Goal: Task Accomplishment & Management: Manage account settings

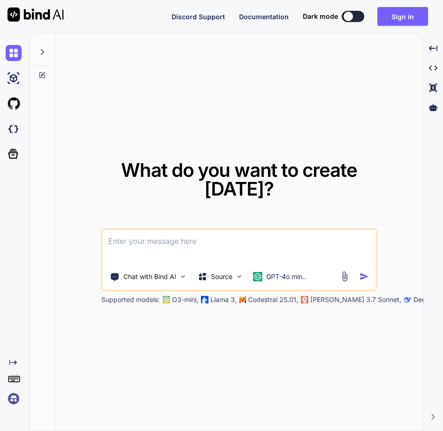
click at [13, 403] on img at bounding box center [14, 399] width 16 height 16
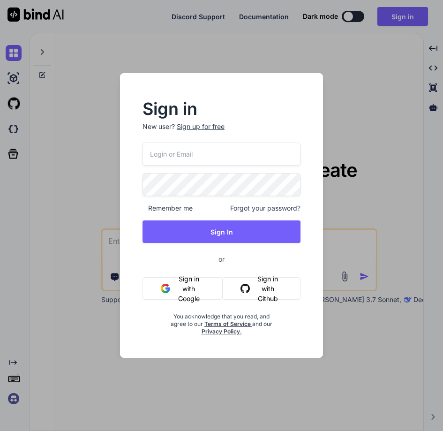
click at [175, 149] on input "email" at bounding box center [222, 154] width 158 height 23
paste input "G3wcfkitl8cjWWUcku8ypZvopf32"
type input "G3wcfkitl8cjWWUcku8ypZvopf32"
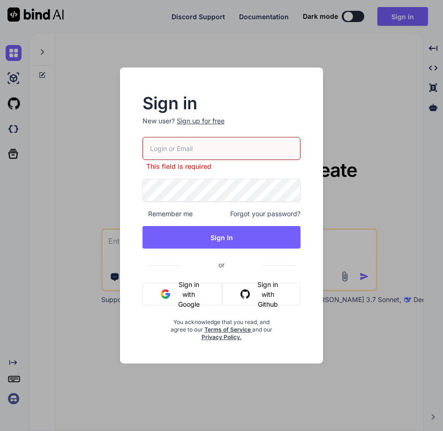
paste input "[EMAIL_ADDRESS][DOMAIN_NAME]"
type input "[EMAIL_ADDRESS][DOMAIN_NAME]"
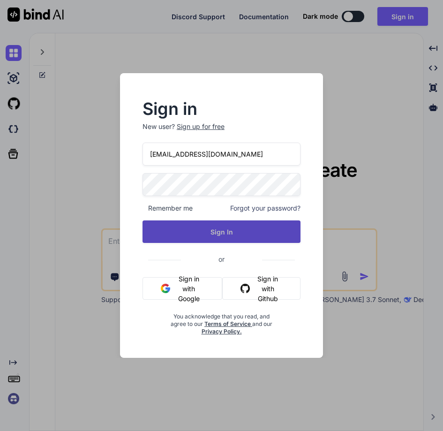
click at [229, 233] on button "Sign In" at bounding box center [222, 231] width 158 height 23
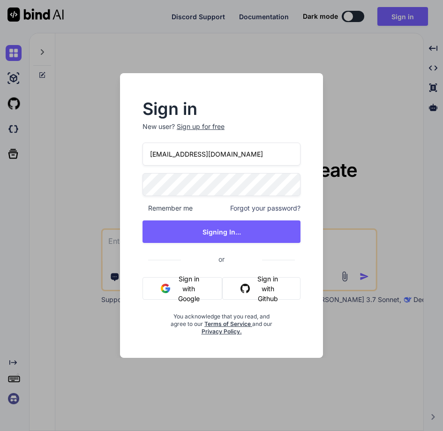
type textarea "x"
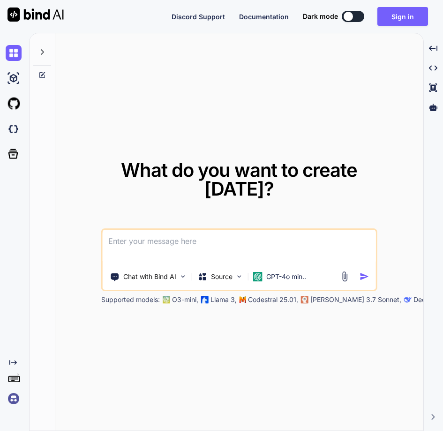
click at [12, 403] on img at bounding box center [14, 399] width 16 height 16
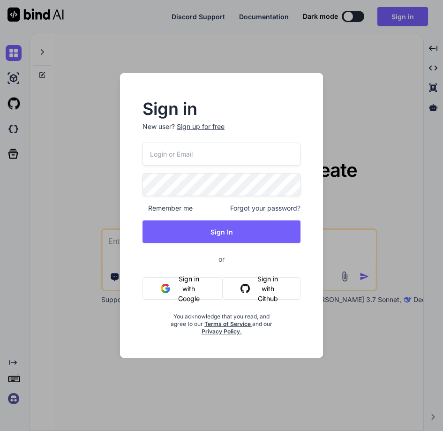
click at [181, 157] on input "email" at bounding box center [222, 154] width 158 height 23
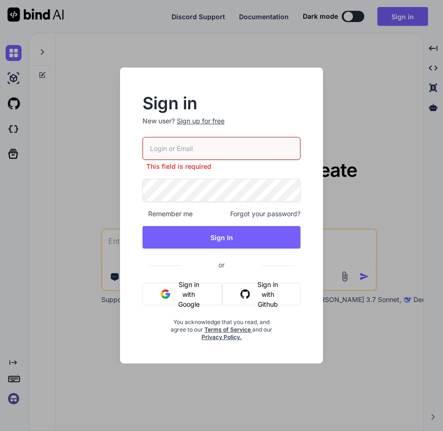
paste input "[EMAIL_ADDRESS][DOMAIN_NAME]"
type input "[EMAIL_ADDRESS][DOMAIN_NAME]"
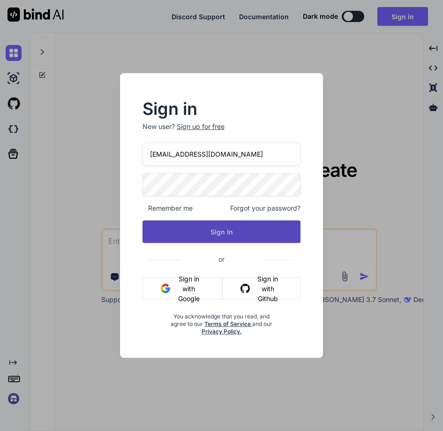
click at [242, 235] on button "Sign In" at bounding box center [222, 231] width 158 height 23
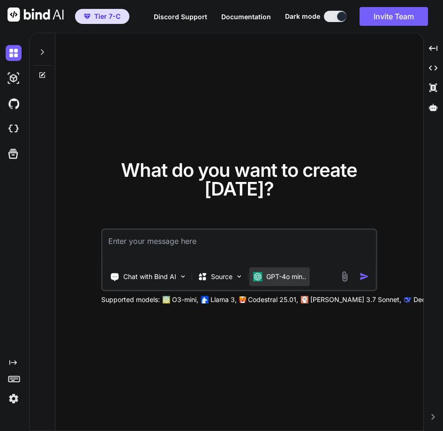
click at [276, 276] on p "GPT-4o min.." at bounding box center [286, 276] width 40 height 9
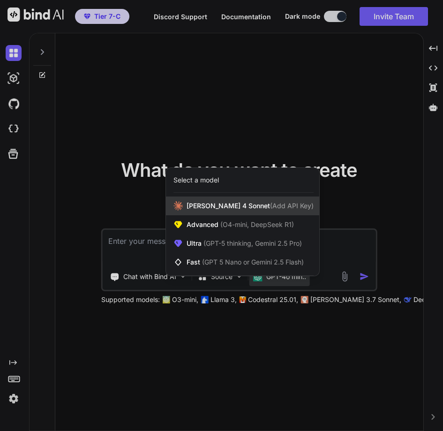
click at [270, 202] on span "(Add API Key)" at bounding box center [292, 206] width 44 height 8
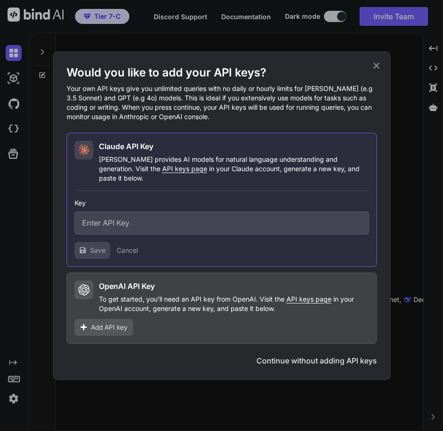
click at [169, 218] on input "text" at bounding box center [222, 223] width 295 height 23
click at [109, 326] on span "Add API key" at bounding box center [109, 327] width 37 height 9
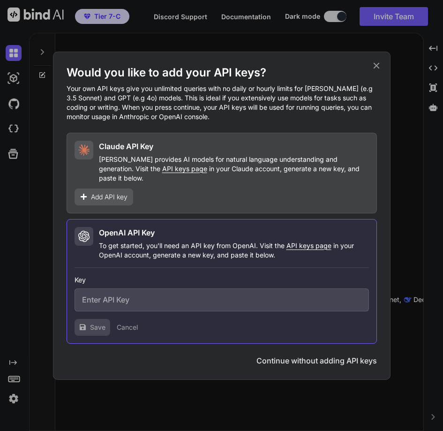
click at [128, 299] on input "text" at bounding box center [222, 300] width 295 height 23
click at [131, 326] on button "Cancel" at bounding box center [127, 327] width 21 height 9
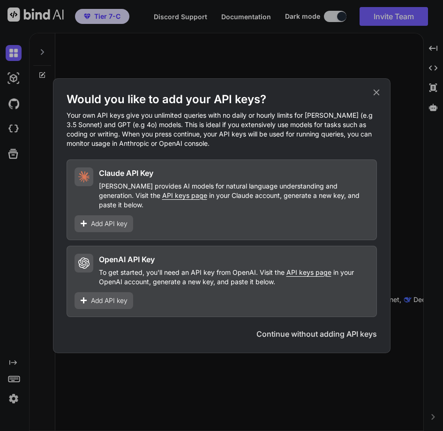
click at [373, 98] on icon at bounding box center [377, 92] width 10 height 10
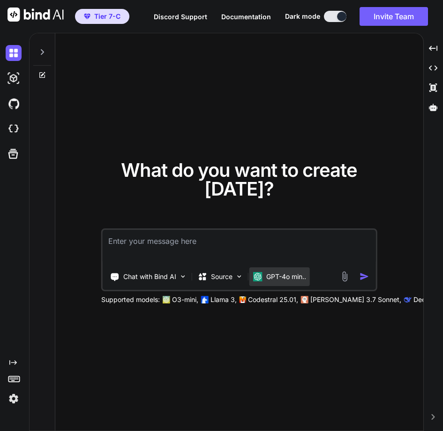
click at [270, 267] on div "GPT-4o min.." at bounding box center [280, 276] width 61 height 19
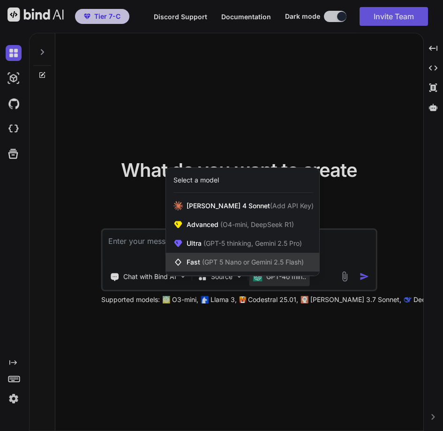
click at [256, 258] on span "Fast (GPT 5 Nano or Gemini 2.5 Flash)" at bounding box center [245, 262] width 117 height 9
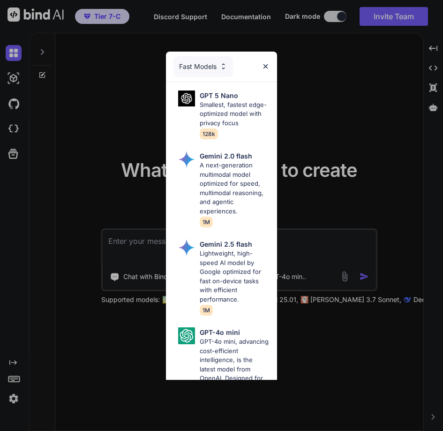
click at [310, 237] on div "Fast Models GPT 5 Nano Smallest, fastest edge-optimized model with privacy focu…" at bounding box center [221, 215] width 443 height 431
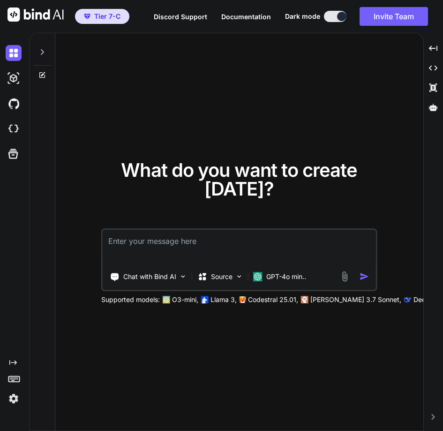
click at [310, 237] on textarea at bounding box center [240, 247] width 274 height 35
type textarea "hello"
click at [16, 395] on img at bounding box center [14, 399] width 16 height 16
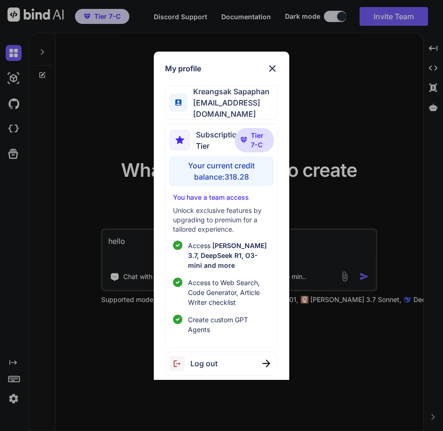
click at [56, 373] on div "My profile Kreangsak Sapaphan inseiong@gmail.com Subscription Tier Tier 7-C You…" at bounding box center [221, 215] width 443 height 431
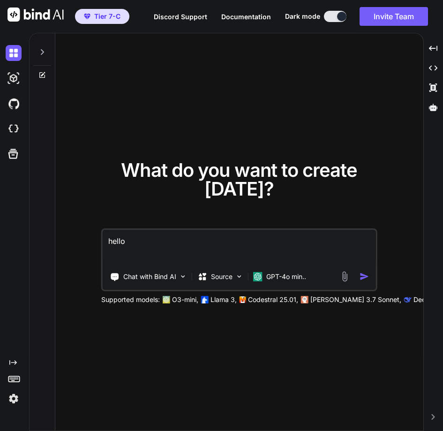
click at [365, 275] on img "button" at bounding box center [365, 277] width 10 height 10
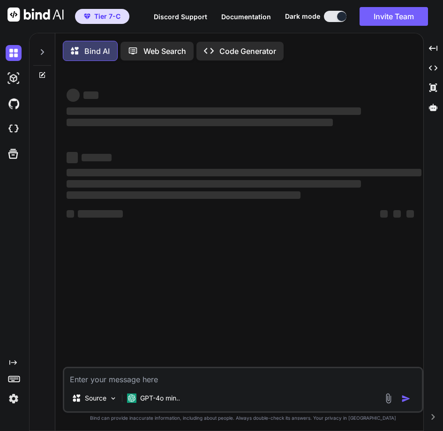
click at [42, 61] on div at bounding box center [42, 49] width 18 height 32
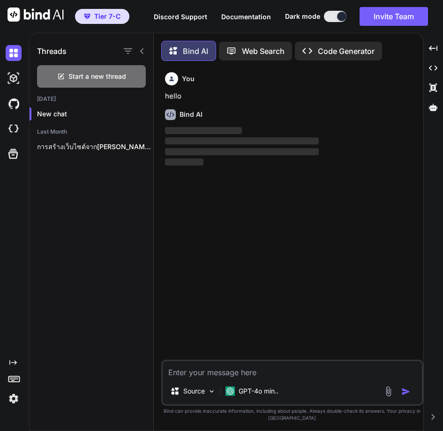
scroll to position [5, 0]
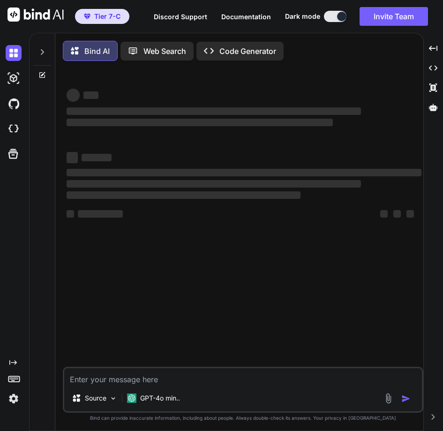
type textarea "x"
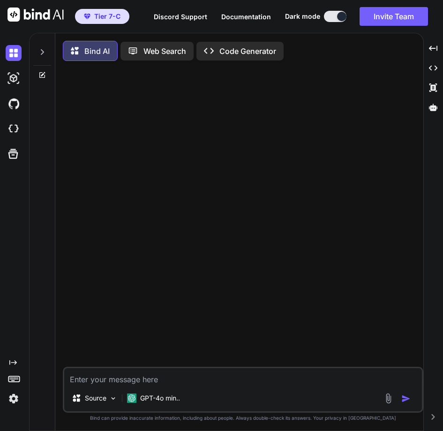
click at [140, 382] on textarea at bounding box center [243, 376] width 358 height 17
type textarea "h"
type textarea "x"
type textarea "he"
type textarea "x"
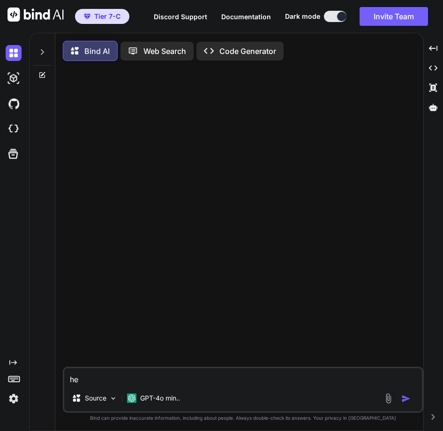
type textarea "hel"
type textarea "x"
type textarea "hell"
type textarea "x"
type textarea "hello"
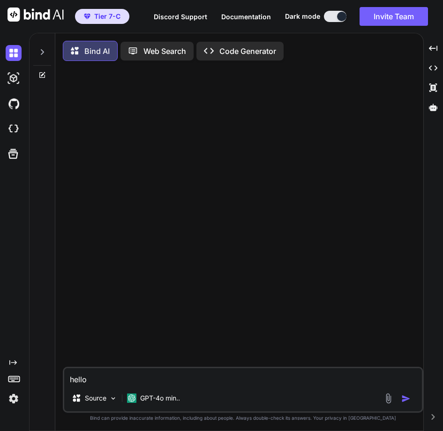
type textarea "x"
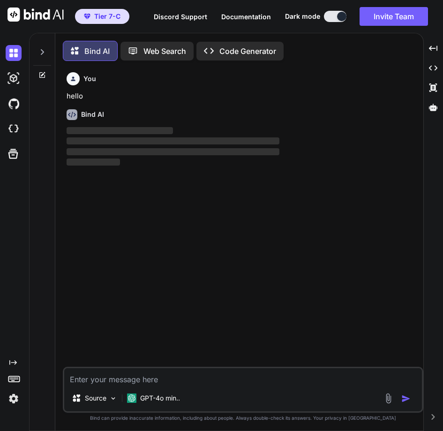
scroll to position [5, 0]
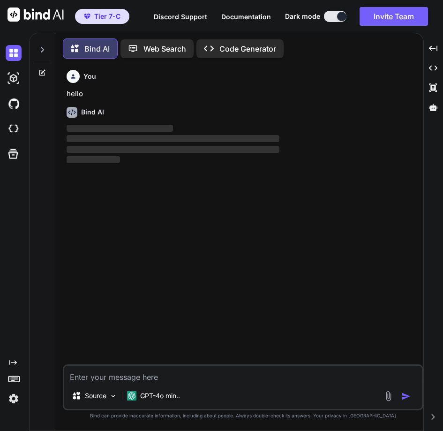
click at [45, 50] on icon at bounding box center [42, 50] width 8 height 8
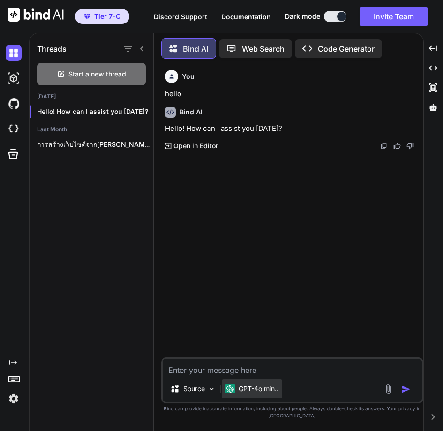
click at [253, 385] on p "GPT-4o min.." at bounding box center [259, 388] width 40 height 9
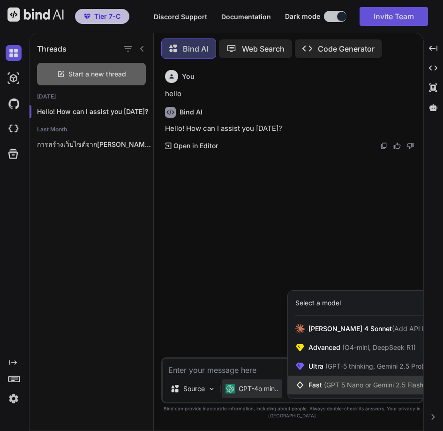
click at [319, 382] on span "Fast (GPT 5 Nano or Gemini 2.5 Flash)" at bounding box center [367, 384] width 117 height 9
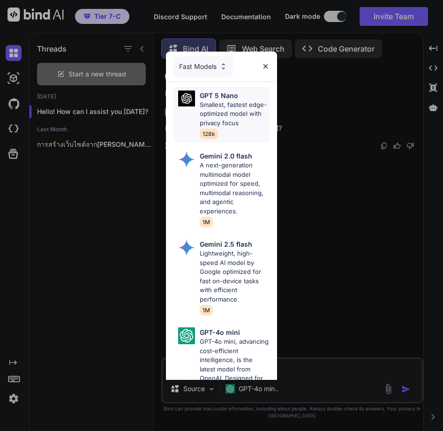
click at [228, 121] on p "Smallest, fastest edge-optimized model with privacy focus" at bounding box center [234, 114] width 69 height 28
type textarea "x"
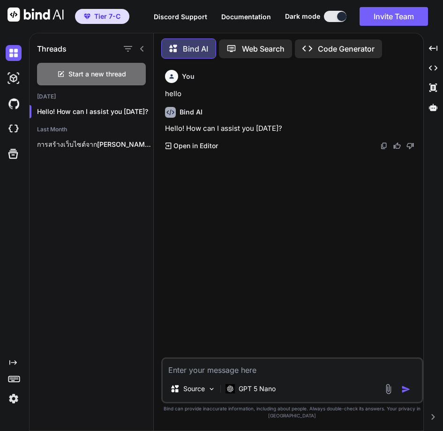
click at [205, 371] on textarea at bounding box center [292, 367] width 259 height 17
type textarea "h"
type textarea "x"
type textarea "he"
type textarea "x"
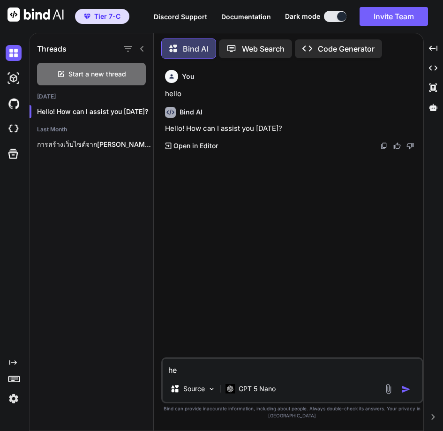
type textarea "hel"
type textarea "x"
type textarea "hell"
type textarea "x"
type textarea "hello"
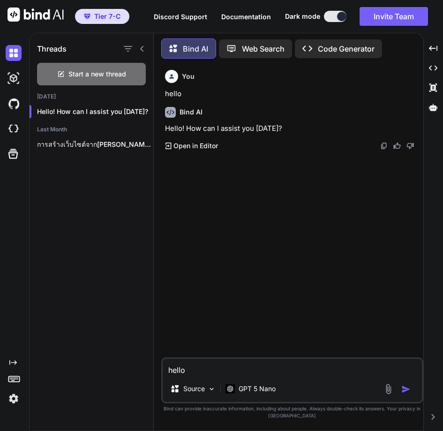
type textarea "x"
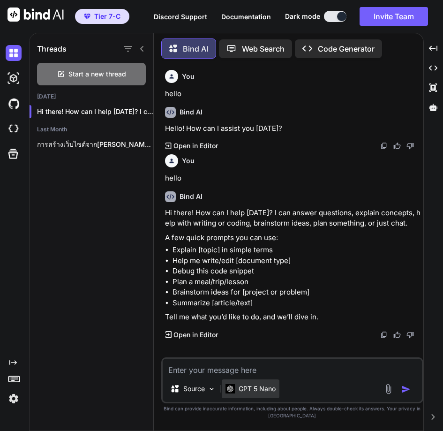
click at [267, 386] on p "GPT 5 Nano" at bounding box center [257, 388] width 37 height 9
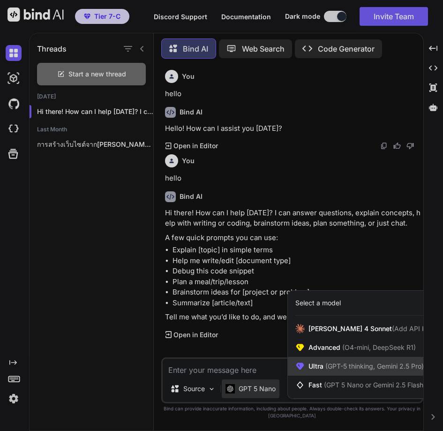
click at [319, 370] on span "Ultra (GPT-5 thinking, Gemini 2.5 Pro)" at bounding box center [366, 366] width 115 height 9
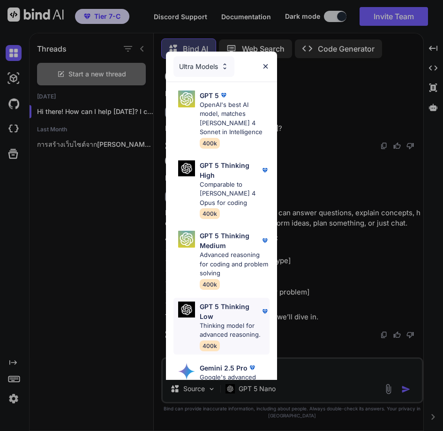
click at [223, 309] on p "GPT 5 Thinking Low" at bounding box center [230, 312] width 60 height 20
type textarea "x"
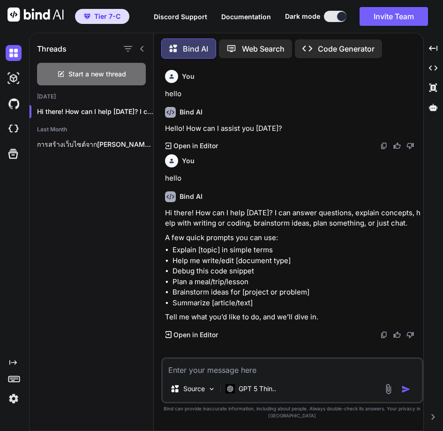
click at [204, 365] on textarea at bounding box center [292, 367] width 259 height 17
click at [230, 360] on textarea at bounding box center [292, 367] width 259 height 17
type textarea "h"
type textarea "x"
type textarea "he"
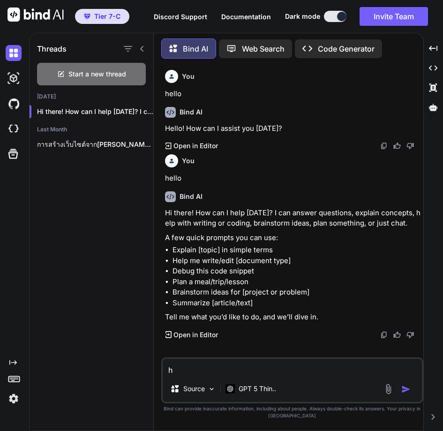
type textarea "x"
type textarea "hel"
type textarea "x"
type textarea "hell"
type textarea "x"
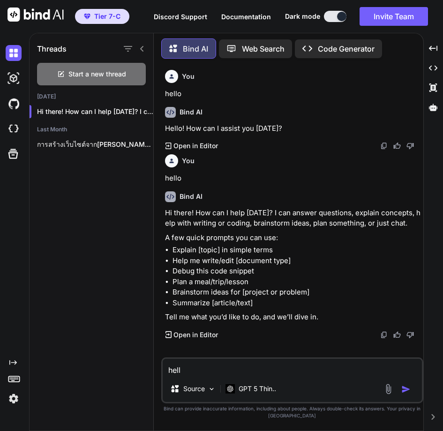
type textarea "hello"
type textarea "x"
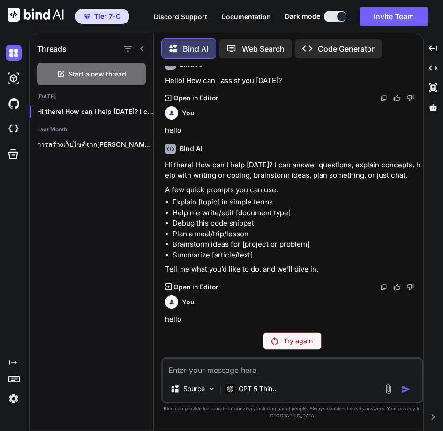
scroll to position [48, 0]
click at [262, 388] on p "GPT 5 Thin.." at bounding box center [258, 388] width 38 height 9
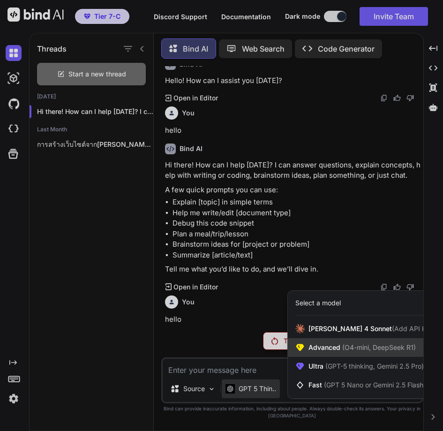
click at [333, 351] on span "Advanced (O4-mini, DeepSeek R1)" at bounding box center [362, 347] width 107 height 9
type textarea "x"
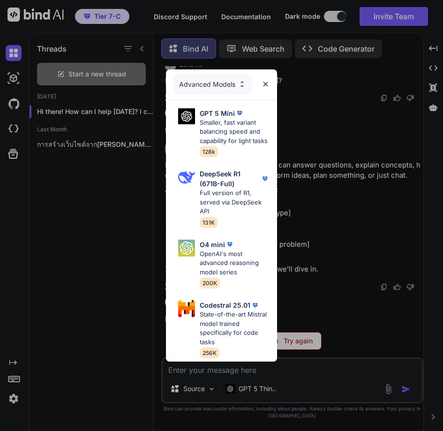
click at [204, 74] on div "Advanced Models" at bounding box center [213, 84] width 78 height 21
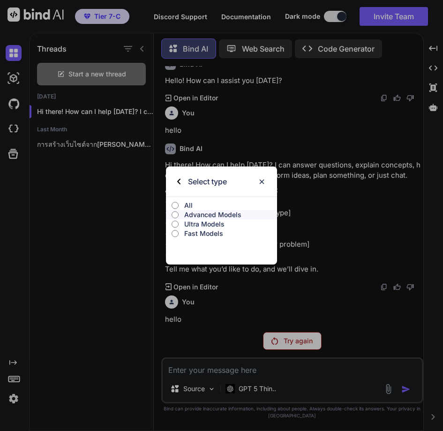
click at [205, 222] on p "Ultra Models" at bounding box center [230, 224] width 93 height 9
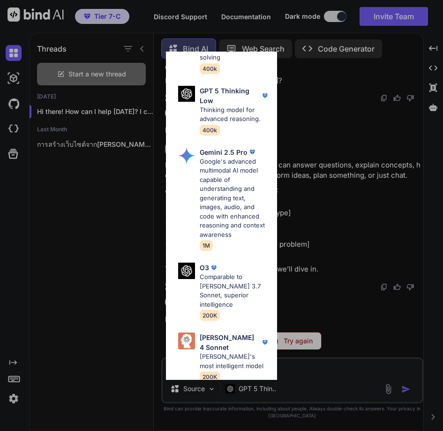
scroll to position [0, 0]
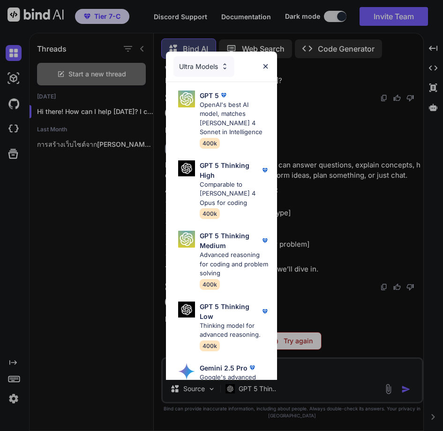
click at [202, 62] on div "Ultra Models" at bounding box center [204, 66] width 61 height 21
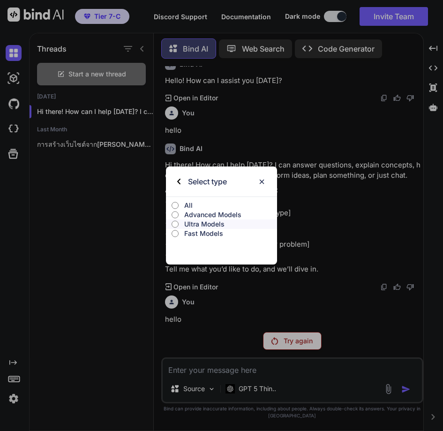
click at [204, 220] on p "Ultra Models" at bounding box center [230, 224] width 93 height 9
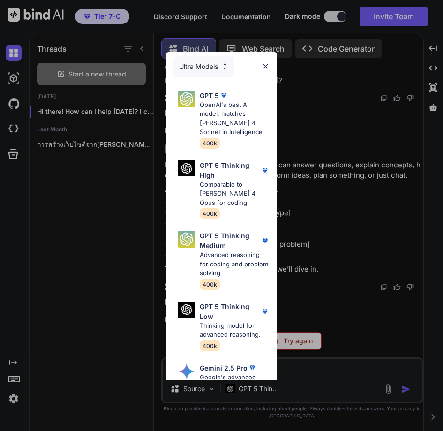
click at [199, 69] on div "Ultra Models" at bounding box center [204, 66] width 61 height 21
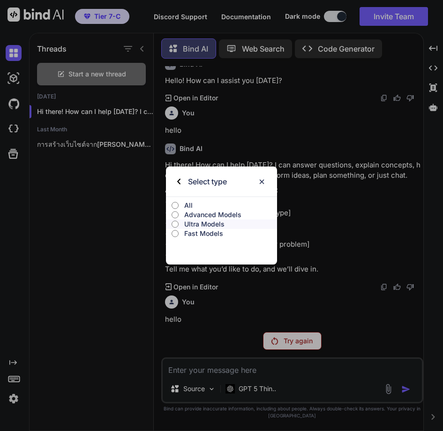
click at [200, 231] on p "Fast Models" at bounding box center [230, 233] width 93 height 9
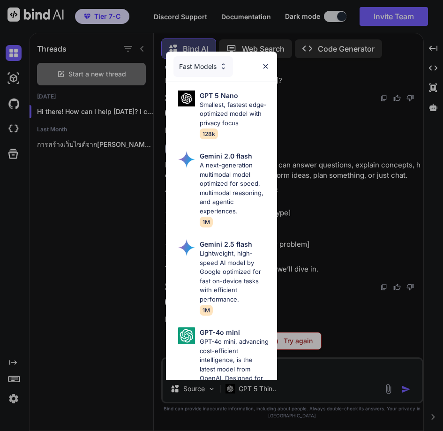
click at [263, 61] on div "Fast Models" at bounding box center [221, 67] width 111 height 30
click at [267, 63] on img at bounding box center [266, 66] width 8 height 8
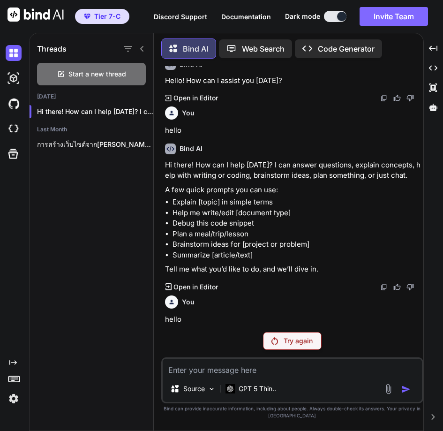
click at [390, 16] on button "Invite Team" at bounding box center [394, 16] width 68 height 19
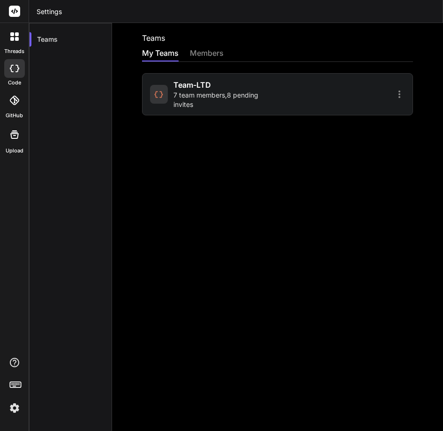
click at [262, 89] on div "Team-LTD 7 team members , 8 pending invites" at bounding box center [224, 94] width 101 height 30
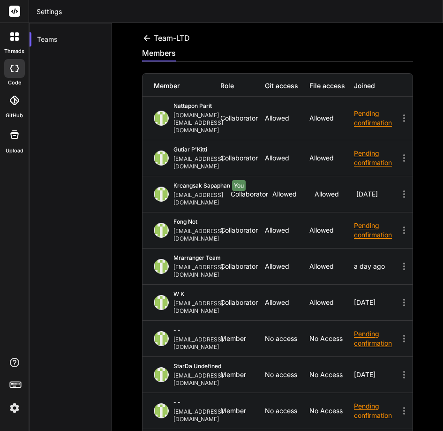
click at [289, 321] on div "- - [EMAIL_ADDRESS][DOMAIN_NAME] Member No access No access Pending confirmation" at bounding box center [278, 339] width 270 height 36
drag, startPoint x: 350, startPoint y: 168, endPoint x: 394, endPoint y: 170, distance: 43.7
click at [394, 176] on div "Kreangsak Sapaphan You [EMAIL_ADDRESS][DOMAIN_NAME] Collaborator Allowed Allowe…" at bounding box center [278, 194] width 270 height 36
click at [399, 189] on icon at bounding box center [404, 194] width 11 height 11
click at [248, 190] on div "Collaborator" at bounding box center [252, 194] width 42 height 8
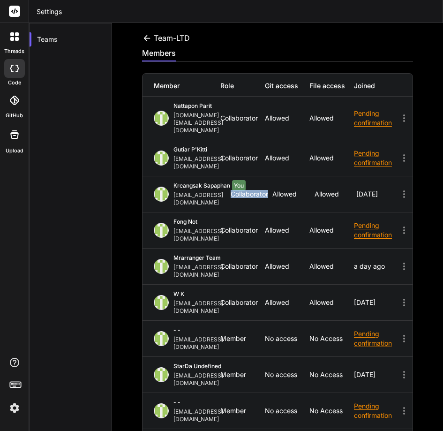
click at [248, 190] on div "Collaborator" at bounding box center [252, 194] width 42 height 8
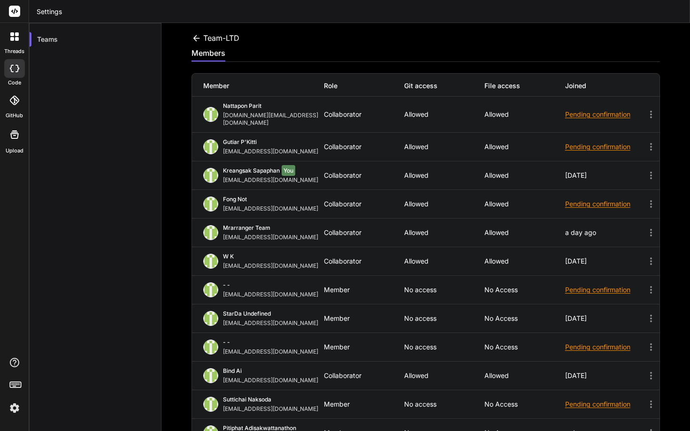
click at [203, 38] on div "Team-LTD" at bounding box center [215, 37] width 48 height 11
click at [199, 38] on icon at bounding box center [196, 38] width 10 height 10
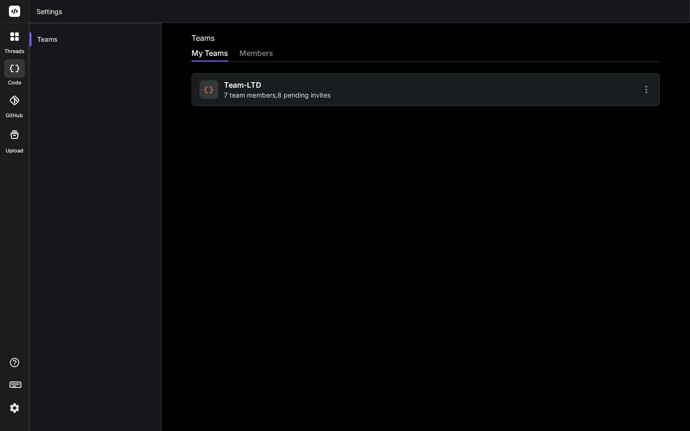
click at [14, 38] on icon at bounding box center [14, 36] width 8 height 8
